Goal: Use online tool/utility: Utilize a website feature to perform a specific function

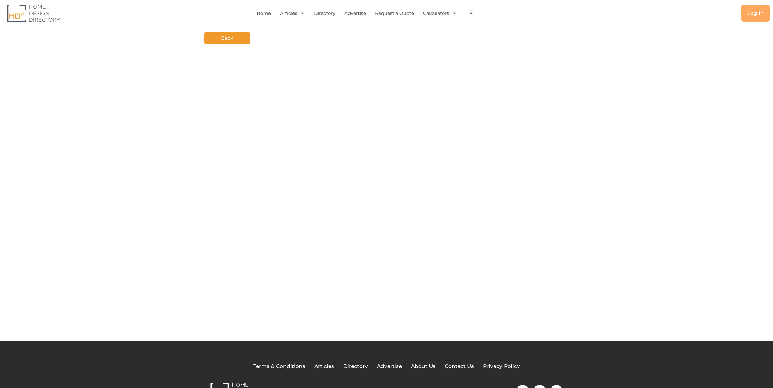
click at [39, 15] on img at bounding box center [33, 13] width 53 height 17
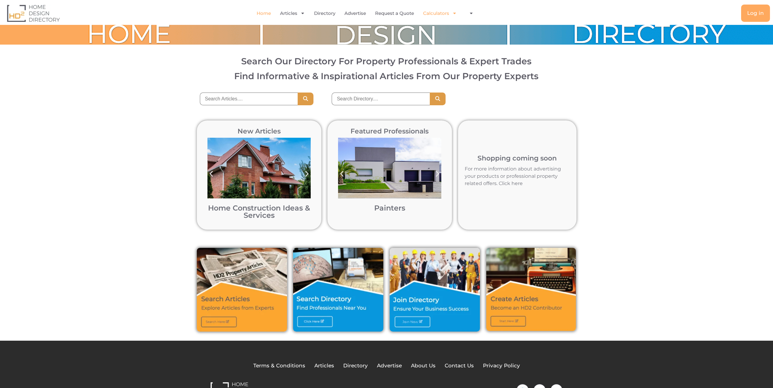
click at [447, 14] on link "Calculators" at bounding box center [440, 13] width 34 height 14
click at [452, 41] on link "Construction Calculator" at bounding box center [453, 40] width 61 height 13
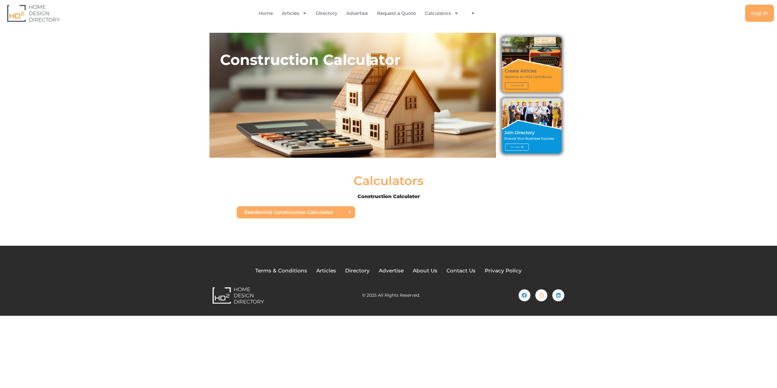
click at [329, 215] on link "Residential Construction Calculator" at bounding box center [296, 213] width 118 height 12
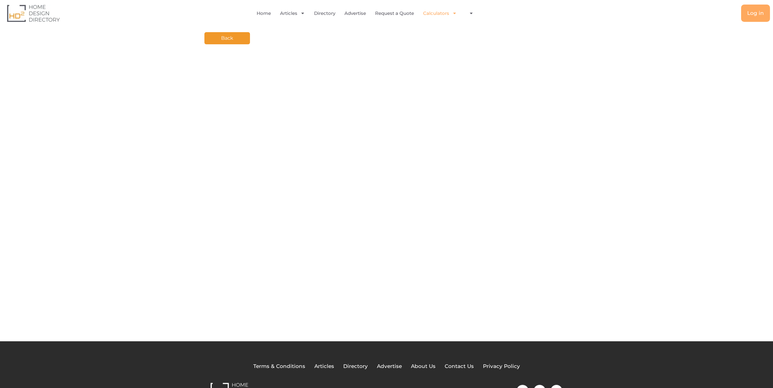
click at [437, 10] on link "Calculators" at bounding box center [440, 13] width 34 height 14
click at [444, 13] on link "Calculators" at bounding box center [440, 13] width 34 height 14
click at [446, 55] on link "Renovation Calculator" at bounding box center [453, 53] width 61 height 13
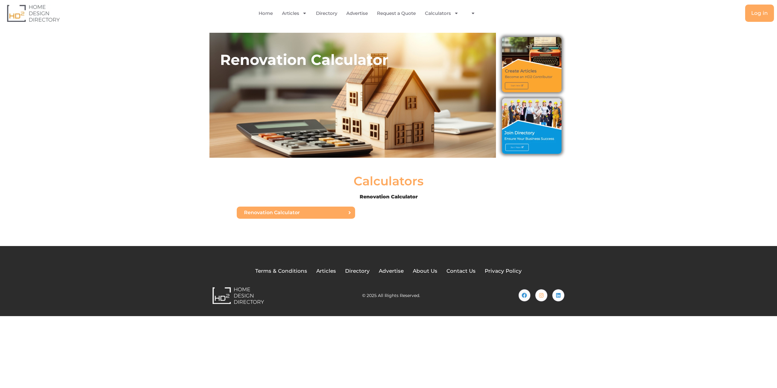
click at [292, 216] on link "Renovation Calculator" at bounding box center [296, 213] width 118 height 12
